Goal: Check status: Check status

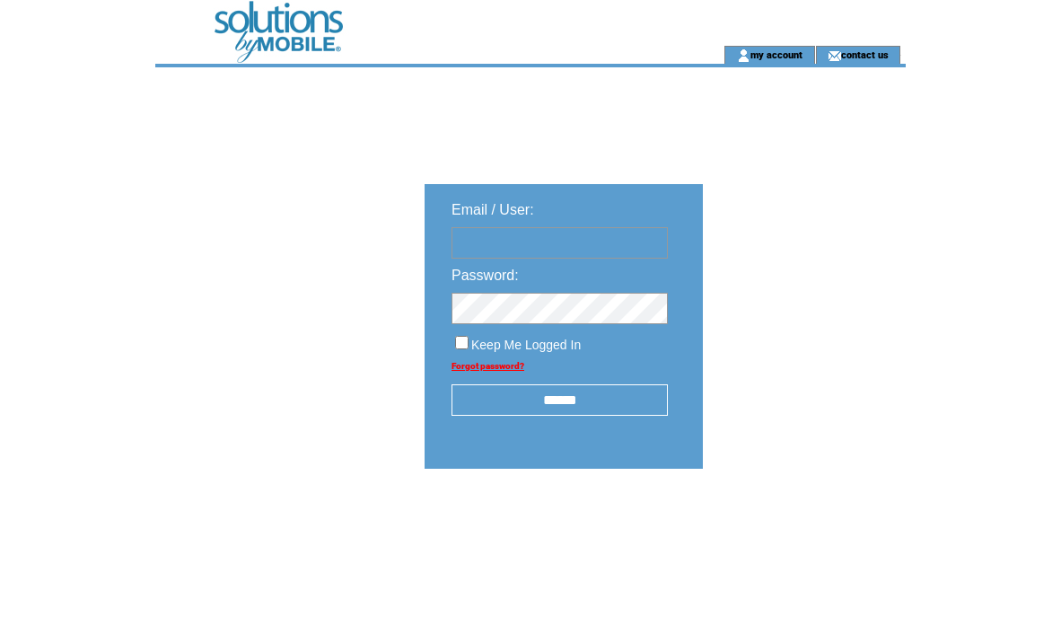
type input "**********"
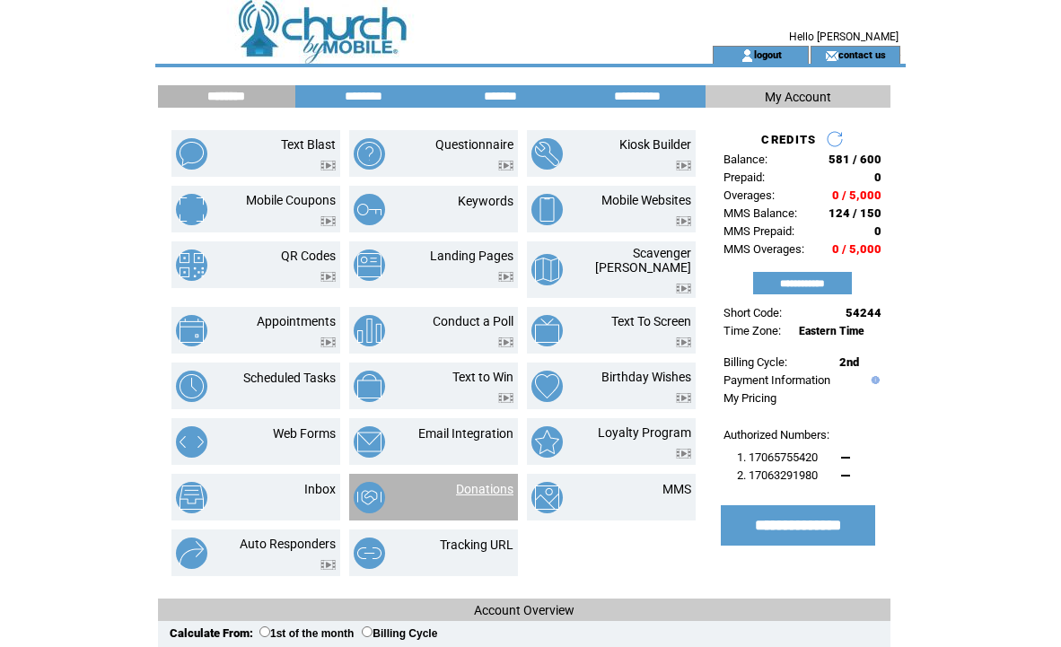
click at [485, 482] on link "Donations" at bounding box center [484, 489] width 57 height 14
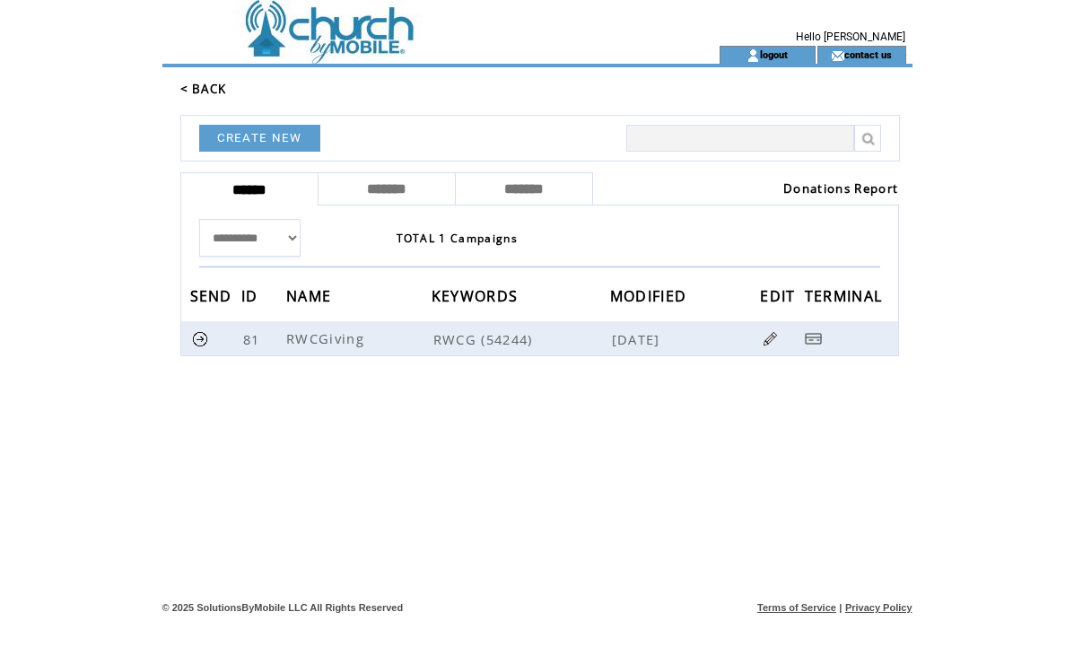
click at [839, 188] on link "Donations Report" at bounding box center [840, 188] width 115 height 16
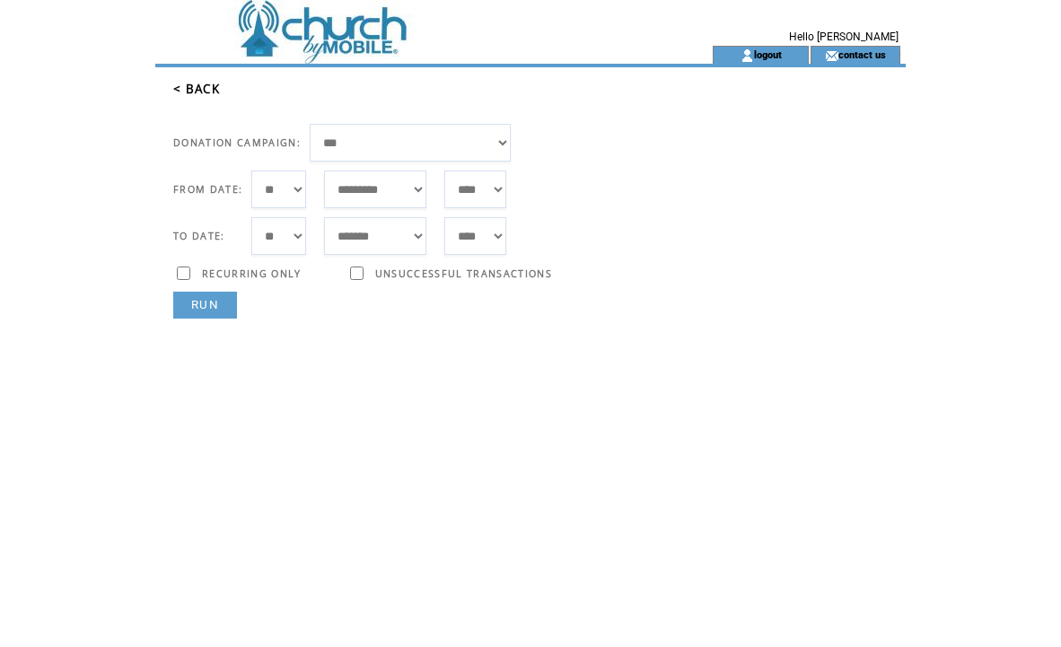
select select "**"
select select "*"
select select "**"
click at [204, 296] on link "RUN" at bounding box center [205, 305] width 64 height 27
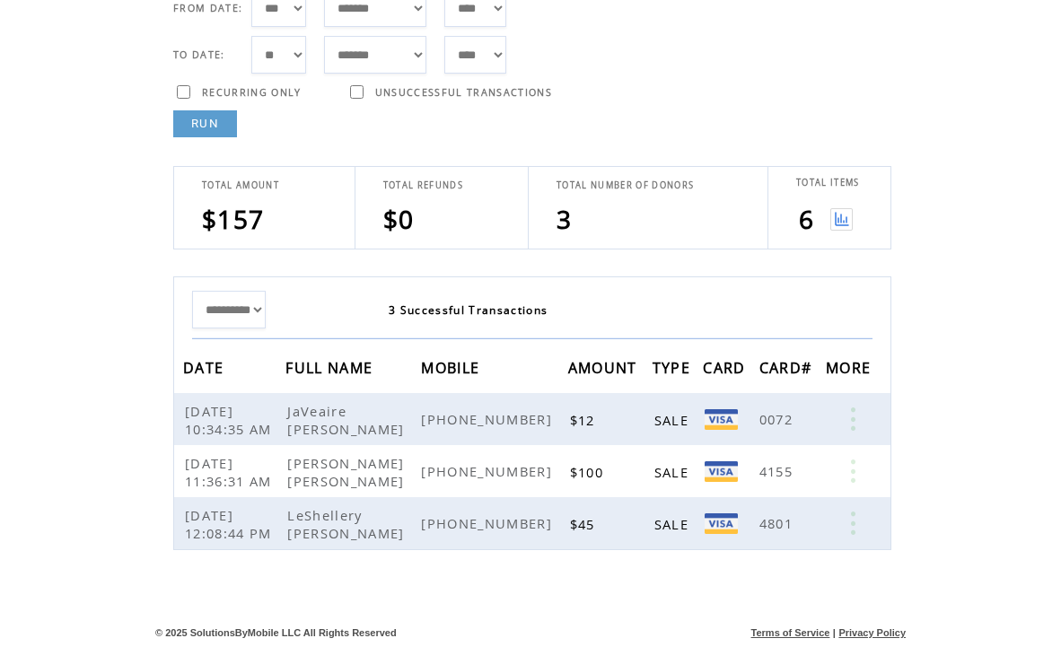
scroll to position [181, 0]
click at [842, 215] on img at bounding box center [841, 219] width 22 height 22
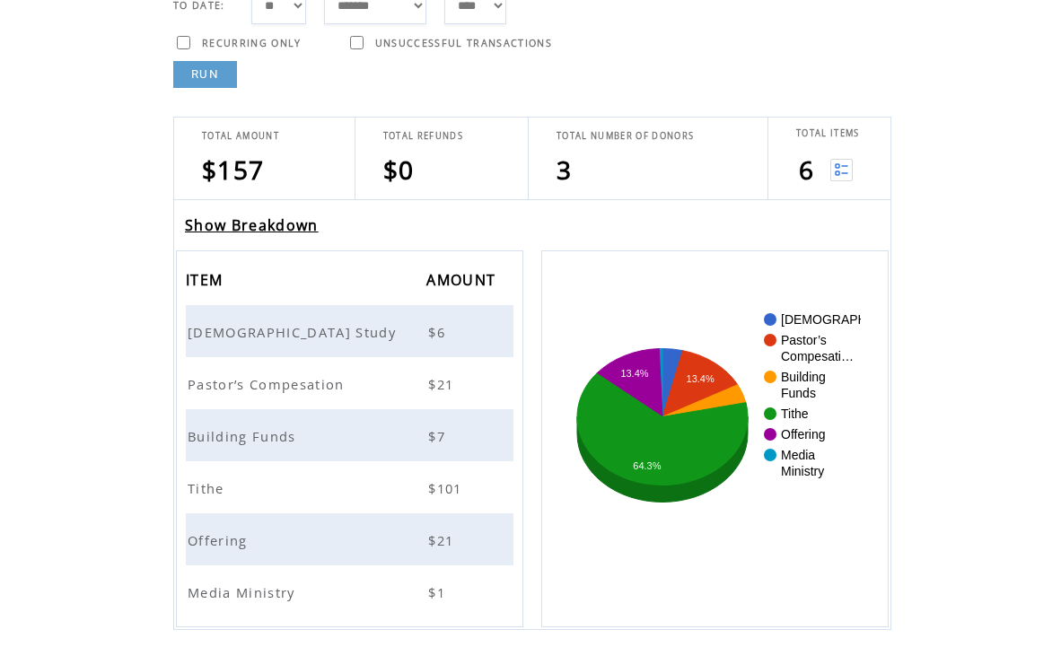
scroll to position [234, 0]
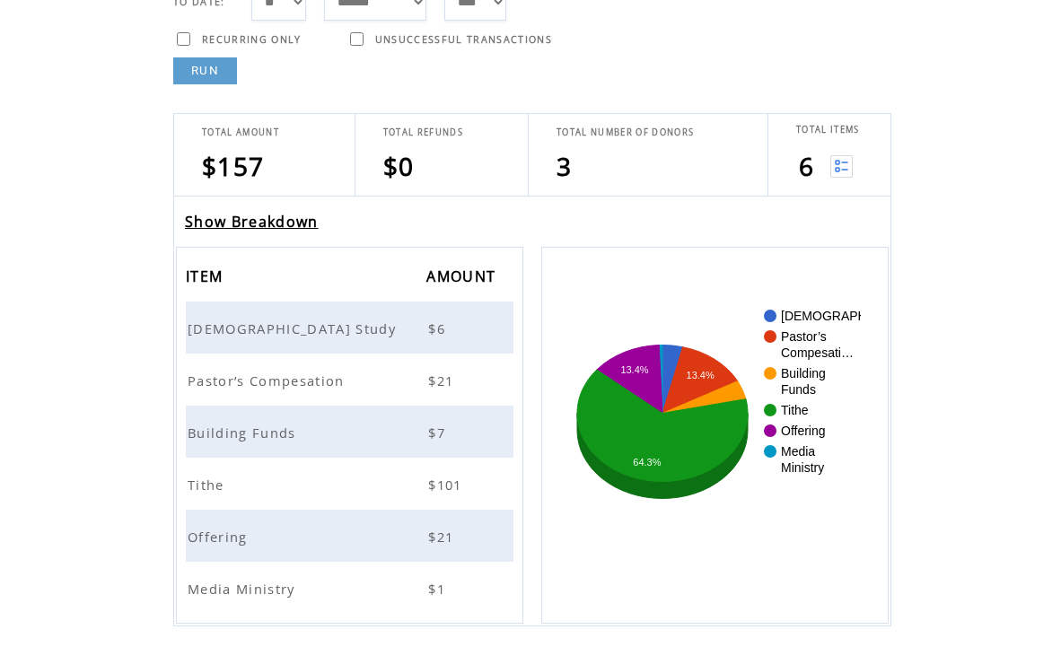
click at [246, 325] on span "Bible Study" at bounding box center [294, 328] width 213 height 18
click at [231, 433] on span "Building Funds" at bounding box center [244, 433] width 113 height 18
click at [204, 484] on span "Tithe" at bounding box center [208, 485] width 41 height 18
click at [230, 538] on span "Offering" at bounding box center [220, 537] width 65 height 18
click at [241, 586] on span "Media Ministry" at bounding box center [244, 589] width 112 height 18
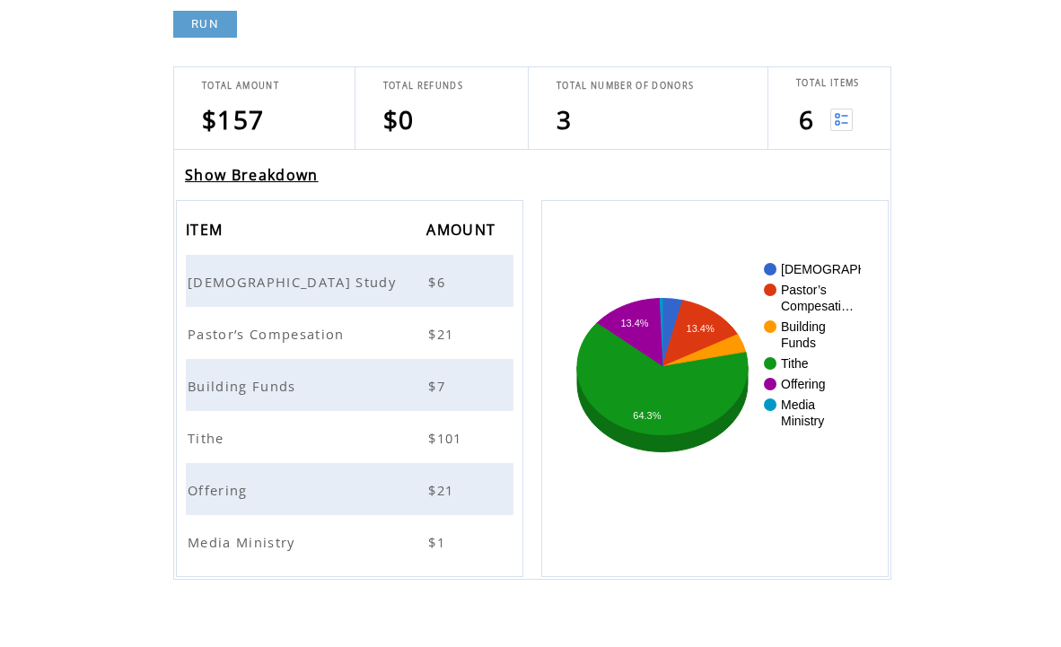
scroll to position [279, 0]
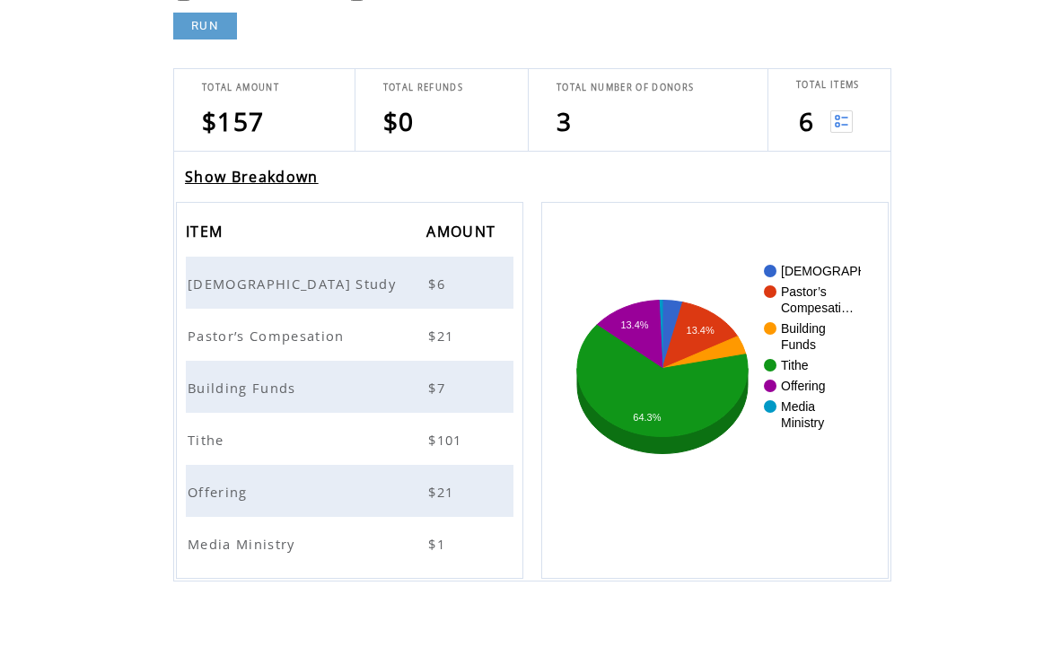
click at [584, 71] on td "TOTAL NUMBER OF DONORS 3" at bounding box center [648, 110] width 239 height 82
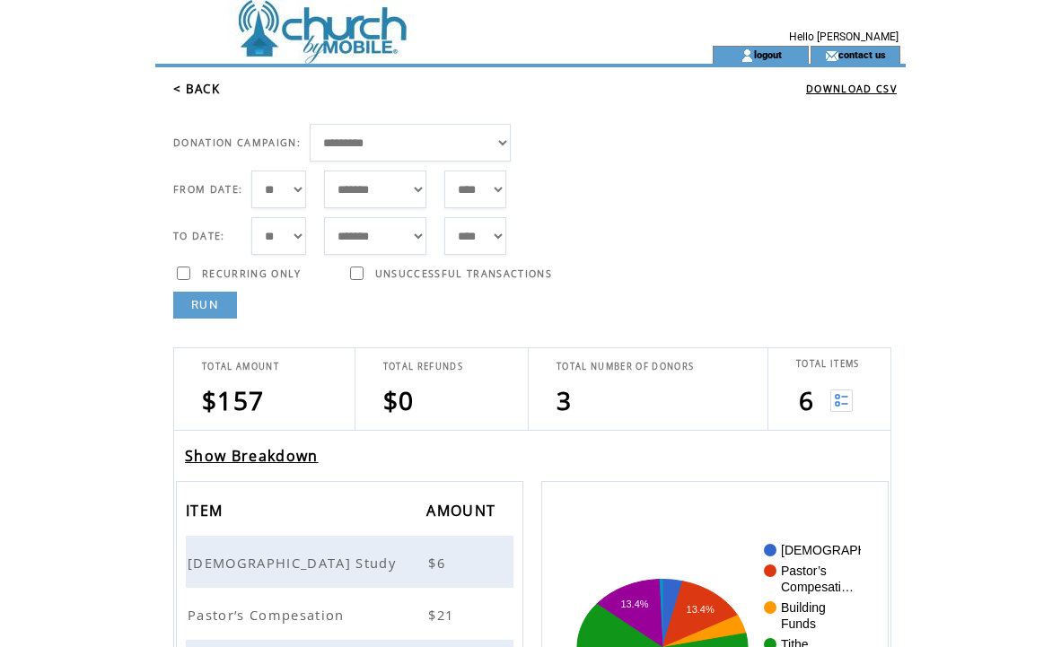
scroll to position [0, 0]
click at [770, 57] on link "logout" at bounding box center [768, 54] width 28 height 12
